Goal: Information Seeking & Learning: Learn about a topic

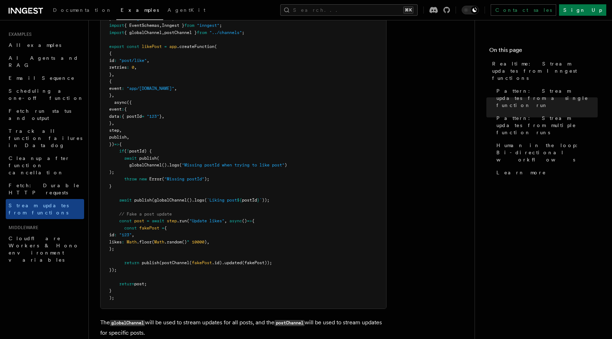
scroll to position [992, 0]
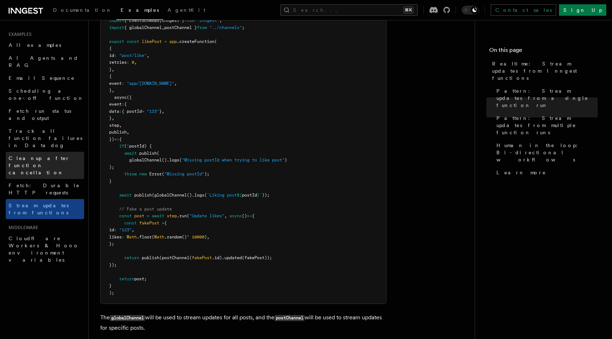
click at [53, 155] on span "Cleanup after function cancellation" at bounding box center [47, 165] width 76 height 21
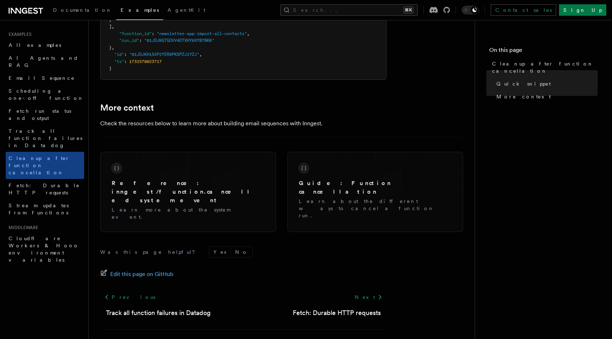
scroll to position [641, 0]
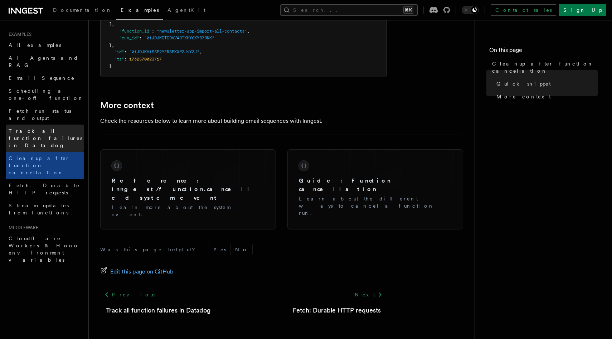
click at [63, 127] on span "Track all function failures in Datadog" at bounding box center [47, 137] width 76 height 21
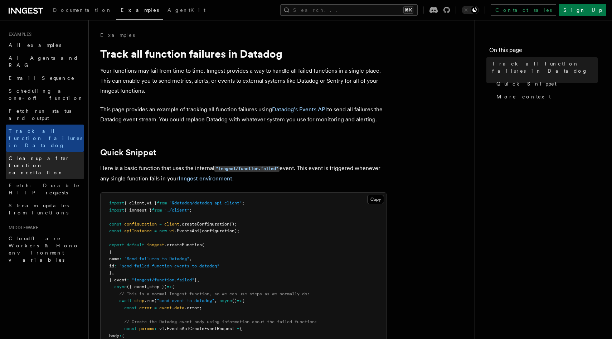
click at [60, 155] on span "Cleanup after function cancellation" at bounding box center [47, 165] width 76 height 21
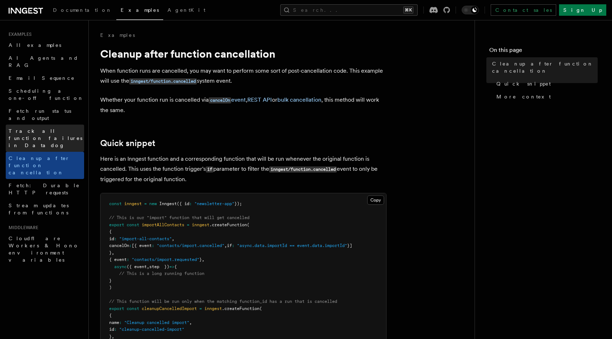
click at [62, 127] on span "Track all function failures in Datadog" at bounding box center [47, 137] width 76 height 21
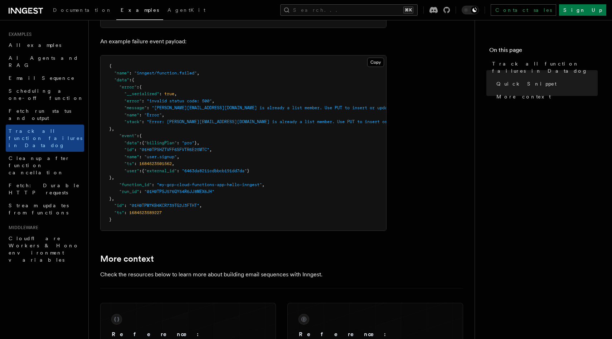
scroll to position [447, 0]
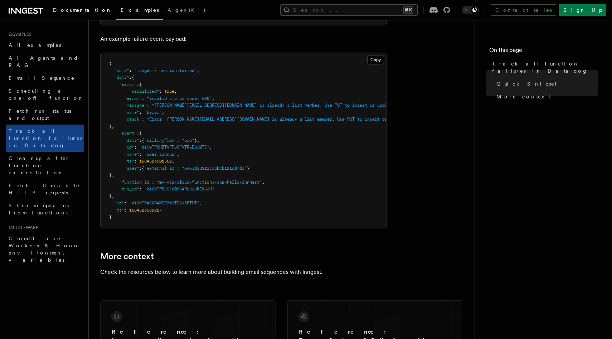
click at [73, 8] on span "Documentation" at bounding box center [82, 10] width 59 height 6
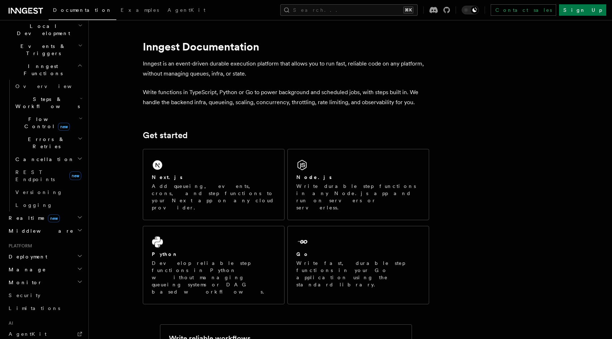
scroll to position [150, 0]
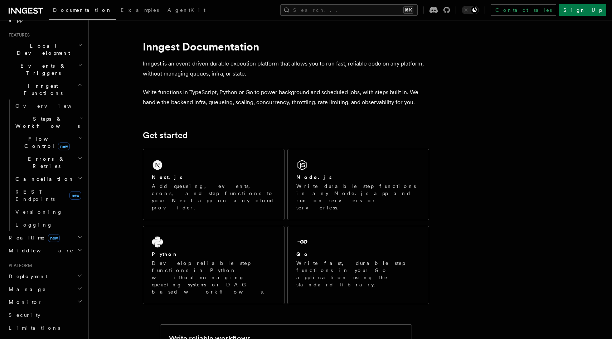
click at [72, 231] on h2 "Realtime new" at bounding box center [45, 237] width 78 height 13
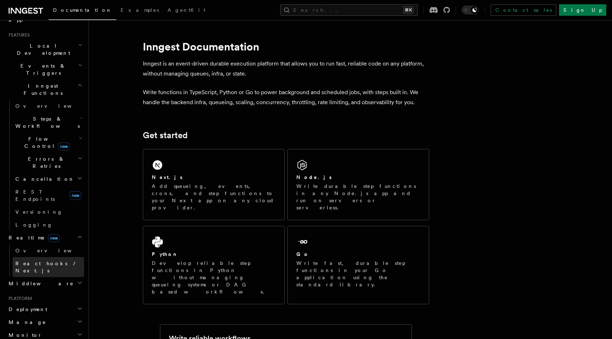
click at [53, 257] on link "React hooks / Next.js" at bounding box center [49, 267] width 72 height 20
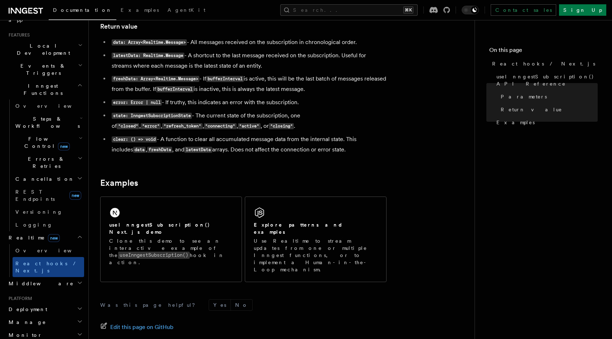
scroll to position [673, 0]
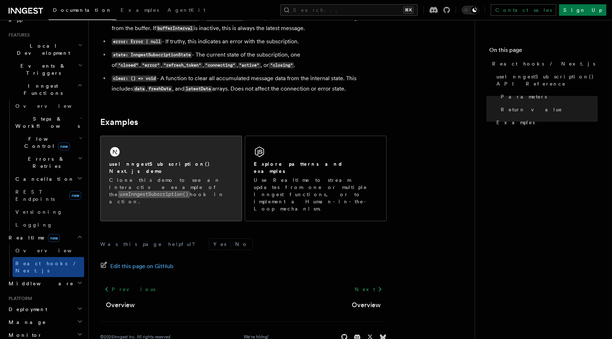
click at [222, 167] on div "useInngestSubscription() Next.js demo" at bounding box center [171, 167] width 124 height 15
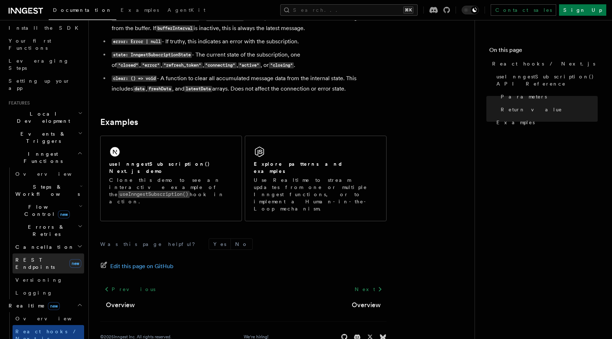
scroll to position [78, 0]
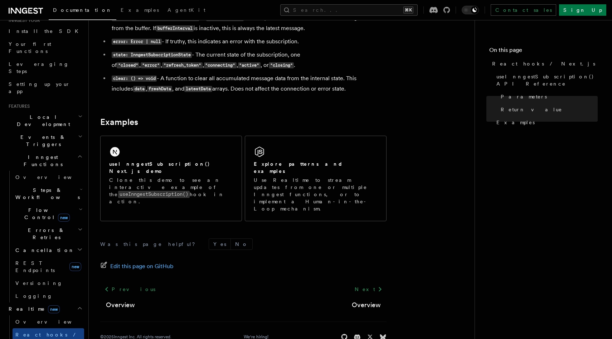
click at [78, 134] on icon "button" at bounding box center [80, 137] width 5 height 6
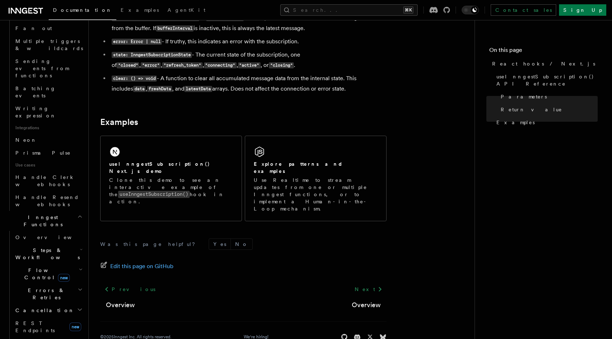
scroll to position [392, 0]
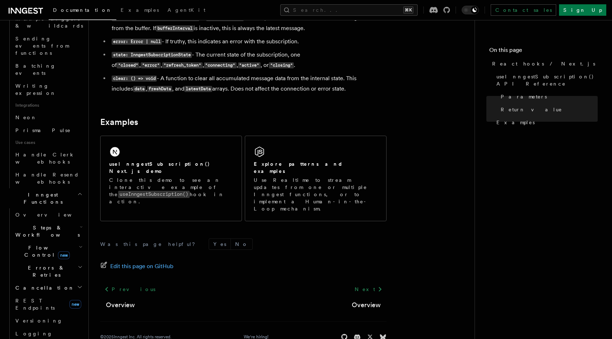
click at [79, 246] on icon "button" at bounding box center [80, 246] width 3 height 1
click at [56, 261] on link "Overview" at bounding box center [51, 267] width 65 height 13
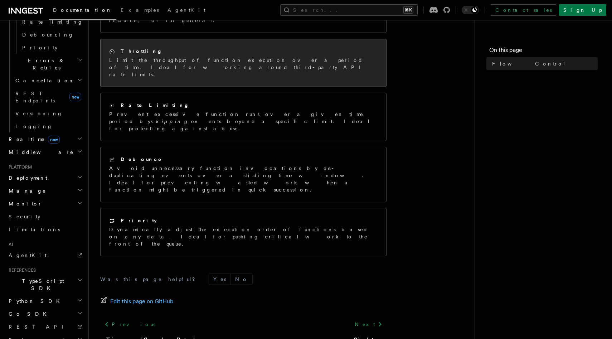
scroll to position [155, 0]
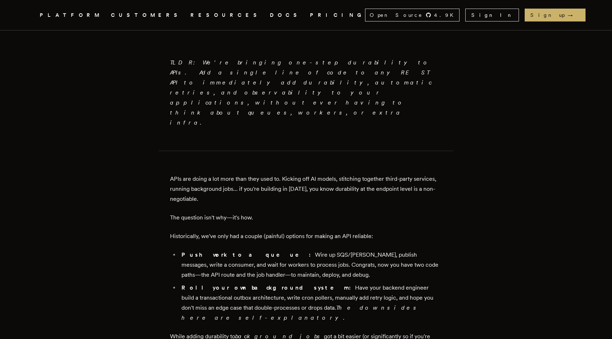
scroll to position [391, 0]
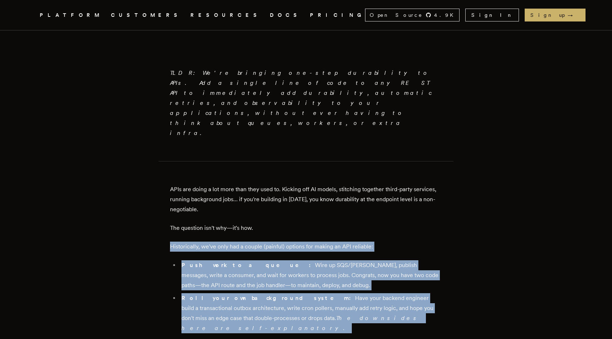
drag, startPoint x: 381, startPoint y: 275, endPoint x: 165, endPoint y: 206, distance: 226.6
copy div "Historically, we've only had a couple (painful) options for making an API relia…"
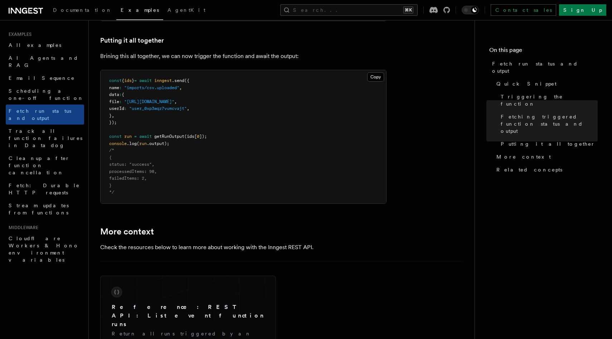
scroll to position [973, 0]
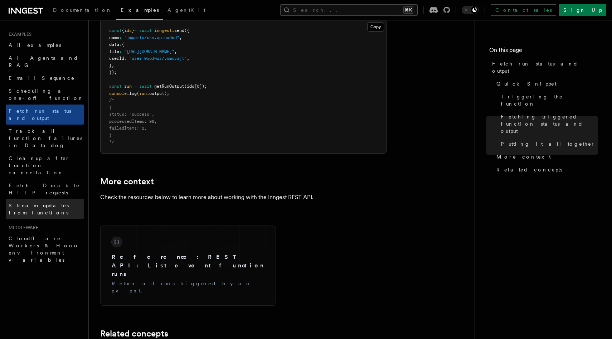
click at [57, 203] on span "Stream updates from functions" at bounding box center [39, 209] width 60 height 13
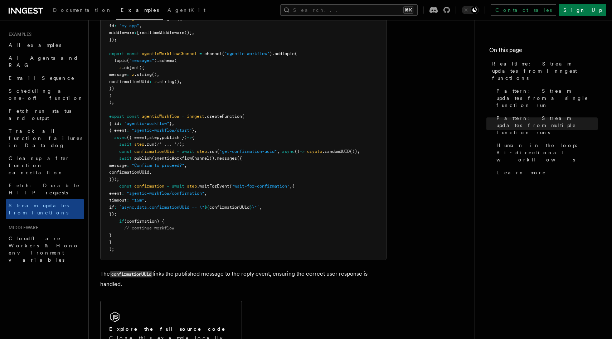
scroll to position [1477, 0]
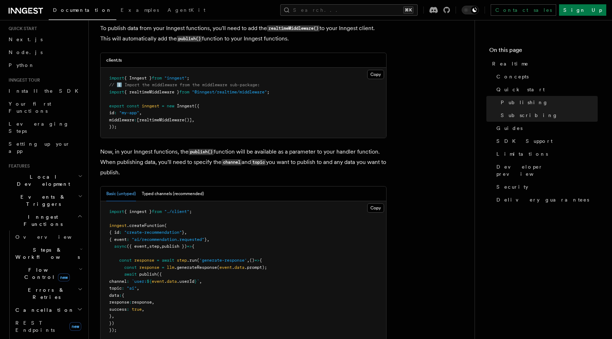
scroll to position [413, 0]
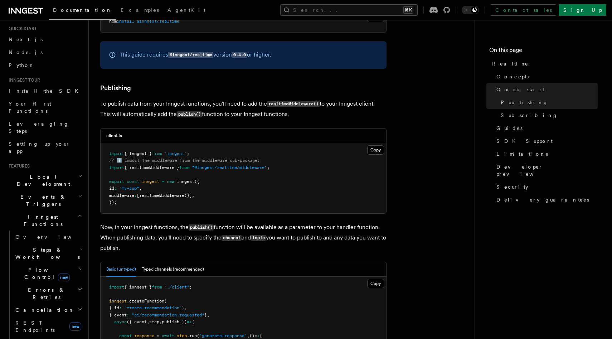
click at [166, 169] on span "{ realtimeMiddleware }" at bounding box center [151, 167] width 55 height 5
copy span "realtimeMiddleware"
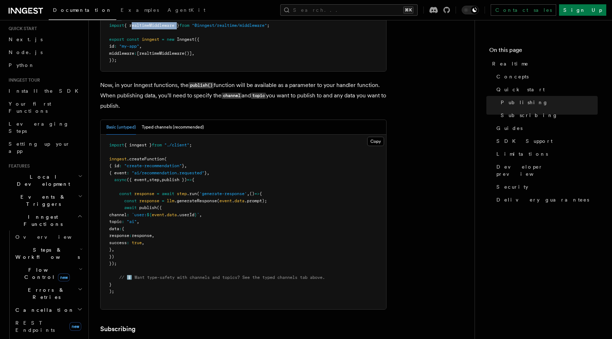
scroll to position [570, 0]
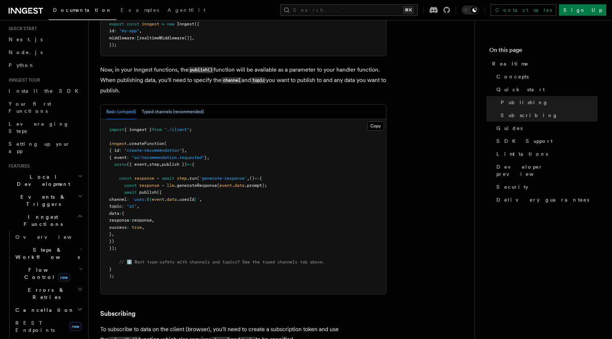
click at [173, 114] on button "Typed channels (recommended)" at bounding box center [173, 112] width 62 height 15
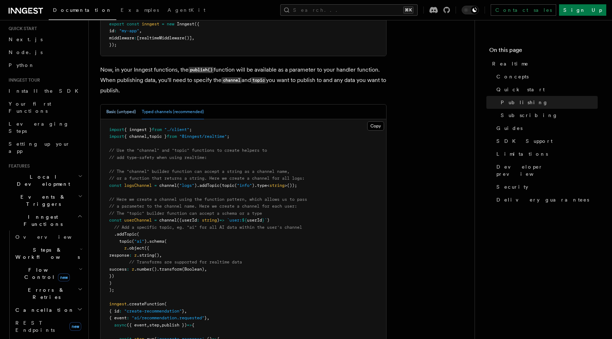
click at [129, 115] on button "Basic (untyped)" at bounding box center [121, 112] width 30 height 15
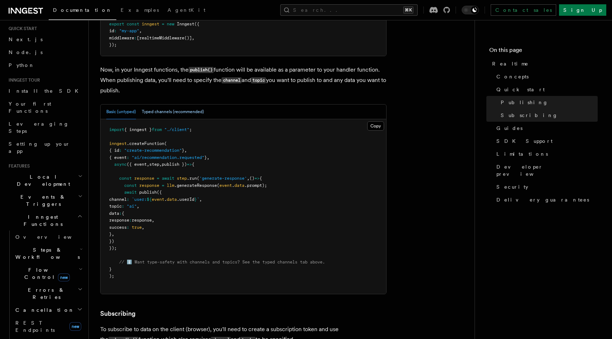
click at [165, 115] on button "Typed channels (recommended)" at bounding box center [173, 112] width 62 height 15
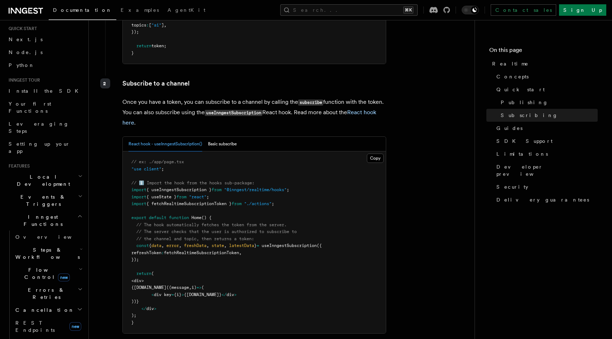
scroll to position [1346, 0]
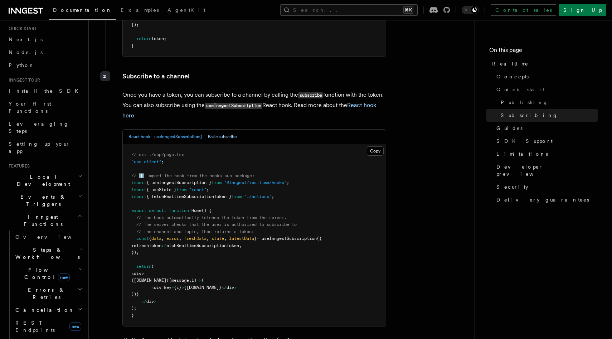
click at [220, 142] on button "Basic subscribe" at bounding box center [222, 137] width 29 height 15
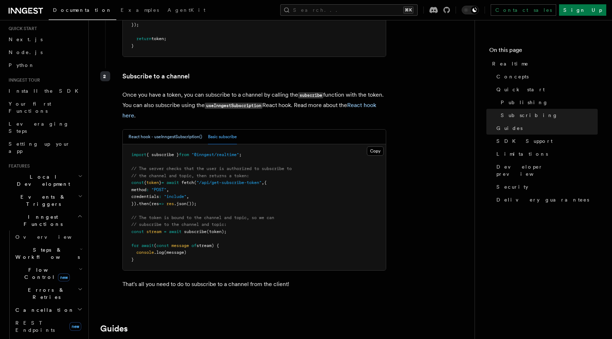
click at [173, 140] on button "React hook - useInngestSubscription()" at bounding box center [166, 137] width 74 height 15
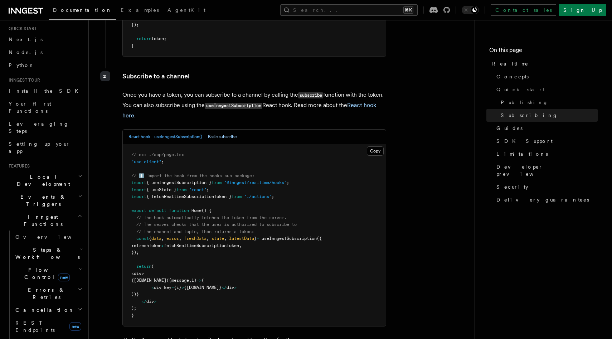
click at [209, 140] on button "Basic subscribe" at bounding box center [222, 137] width 29 height 15
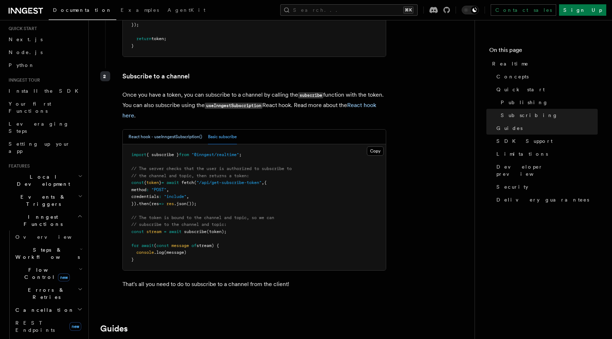
click at [177, 139] on button "React hook - useInngestSubscription()" at bounding box center [166, 137] width 74 height 15
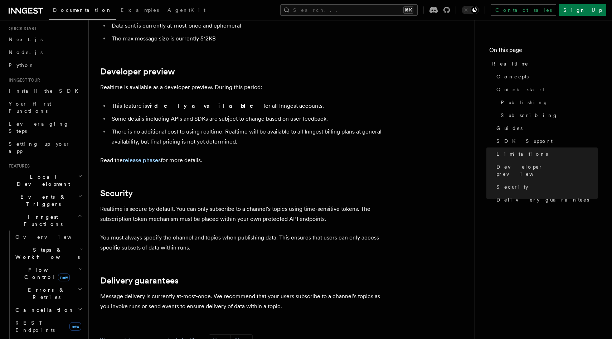
scroll to position [1999, 0]
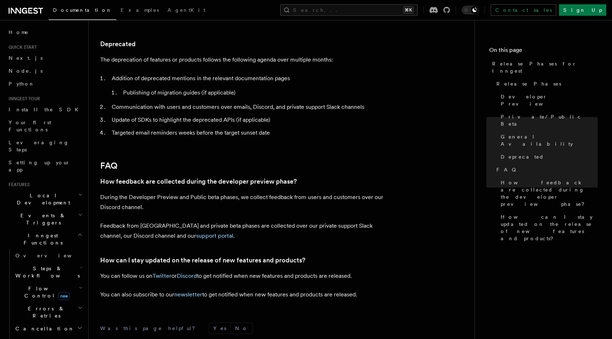
scroll to position [1281, 0]
